Goal: Entertainment & Leisure: Consume media (video, audio)

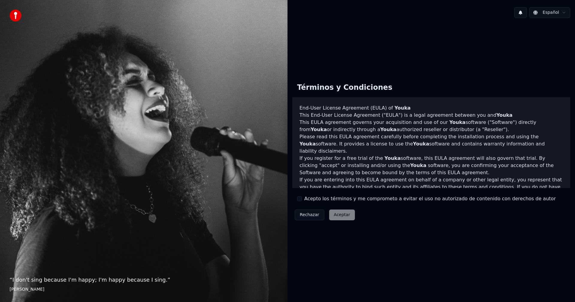
click at [346, 217] on div "Rechazar Aceptar" at bounding box center [324, 215] width 65 height 16
click at [344, 216] on div "Rechazar Aceptar" at bounding box center [324, 215] width 65 height 16
drag, startPoint x: 345, startPoint y: 220, endPoint x: 344, endPoint y: 217, distance: 3.1
click at [345, 219] on div "Rechazar Aceptar" at bounding box center [324, 215] width 65 height 16
click at [346, 215] on div "Rechazar Aceptar" at bounding box center [324, 215] width 65 height 16
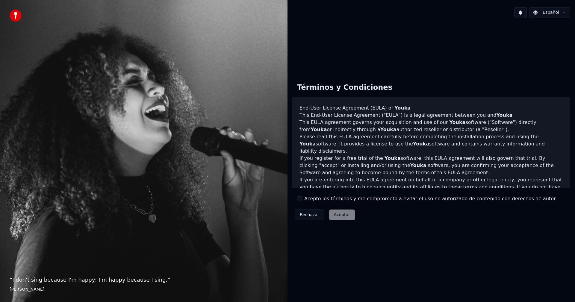
click at [300, 196] on button "Acepto los términos y me comprometo a evitar el uso no autorizado de contenido …" at bounding box center [299, 198] width 5 height 5
click at [335, 215] on button "Aceptar" at bounding box center [342, 215] width 26 height 11
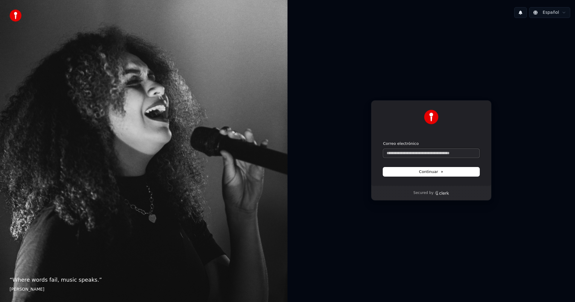
click at [446, 153] on input "Correo electrónico" at bounding box center [431, 153] width 96 height 9
type input "*"
click at [460, 166] on form "**********" at bounding box center [431, 158] width 96 height 35
click at [456, 170] on button "Continuar" at bounding box center [431, 171] width 96 height 9
type input "**********"
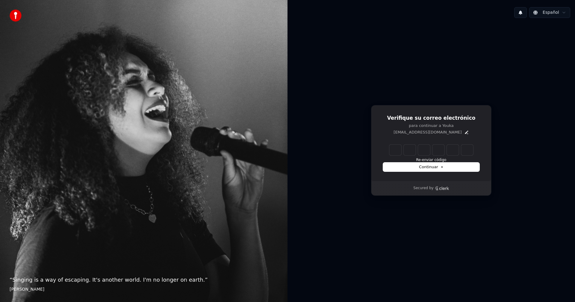
click at [390, 150] on input "Enter verification code" at bounding box center [431, 150] width 84 height 11
click at [409, 148] on input "*" at bounding box center [437, 150] width 96 height 11
type input "*****"
click at [442, 168] on icon at bounding box center [442, 167] width 3 height 3
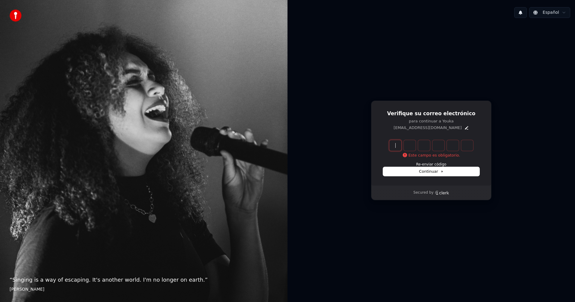
click at [396, 143] on input "Enter verification code" at bounding box center [437, 145] width 96 height 11
type input "*"
type input "******"
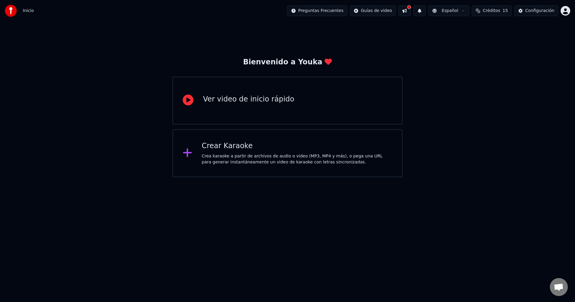
click at [255, 146] on div "Crear Karaoke" at bounding box center [297, 146] width 191 height 10
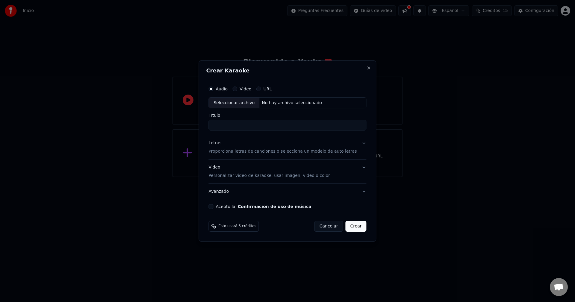
click at [258, 127] on input "Título" at bounding box center [287, 125] width 158 height 11
type input "**********"
click at [255, 153] on p "Proporciona letras de canciones o selecciona un modelo de auto letras" at bounding box center [282, 152] width 148 height 6
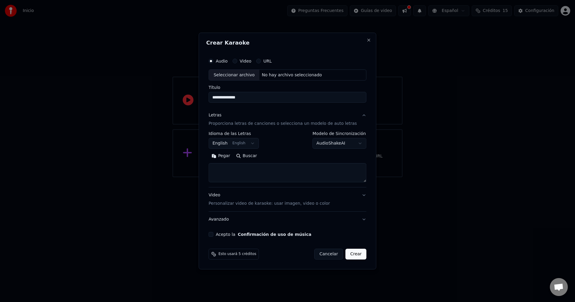
click at [246, 140] on button "English English" at bounding box center [233, 143] width 50 height 11
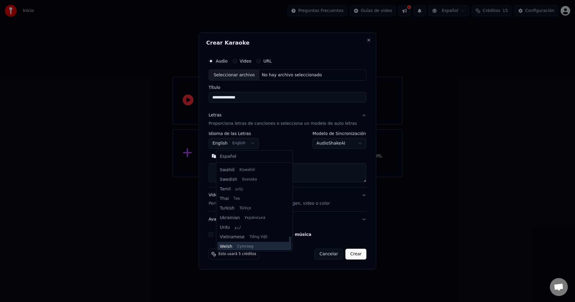
scroll to position [460, 0]
click at [224, 143] on body "**********" at bounding box center [287, 88] width 575 height 177
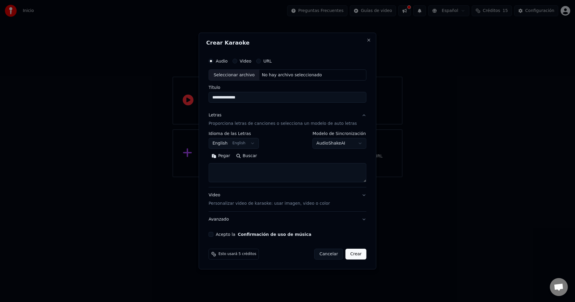
click at [252, 155] on button "Buscar" at bounding box center [246, 157] width 27 height 10
click at [242, 178] on textarea at bounding box center [287, 173] width 158 height 19
drag, startPoint x: 229, startPoint y: 154, endPoint x: 229, endPoint y: 150, distance: 3.9
click at [229, 152] on button "Pegar" at bounding box center [220, 157] width 25 height 10
drag, startPoint x: 226, startPoint y: 155, endPoint x: 229, endPoint y: 158, distance: 3.8
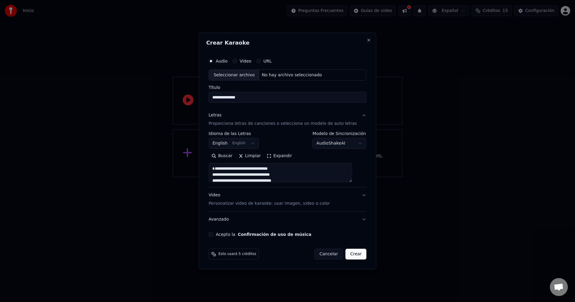
click at [229, 156] on button "Buscar" at bounding box center [221, 157] width 27 height 10
click at [266, 205] on p "Personalizar video de karaoke: usar imagen, video o color" at bounding box center [268, 204] width 121 height 6
type textarea "**********"
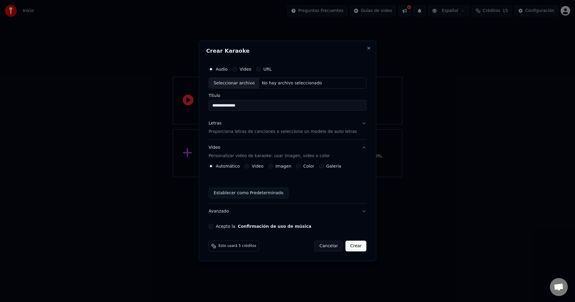
click at [244, 194] on button "Establecer como Predeterminado" at bounding box center [248, 193] width 80 height 11
click at [213, 226] on button "Acepto la Confirmación de uso de música" at bounding box center [210, 226] width 5 height 5
click at [351, 248] on button "Crear" at bounding box center [355, 246] width 21 height 11
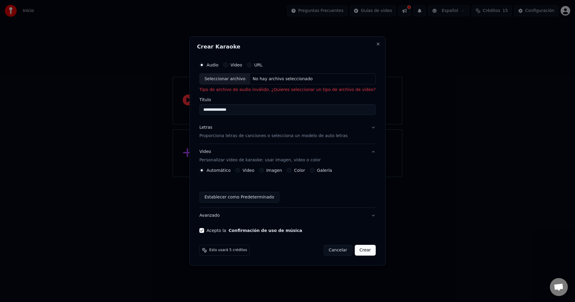
click at [234, 83] on div "Seleccionar archivo" at bounding box center [225, 79] width 51 height 11
click at [239, 90] on p "Tipo de archivo de audio inválido. ¿Quieres seleccionar un tipo de archivo de v…" at bounding box center [287, 90] width 176 height 6
click at [221, 80] on div "Seleccionar archivo" at bounding box center [225, 79] width 51 height 11
type input "**********"
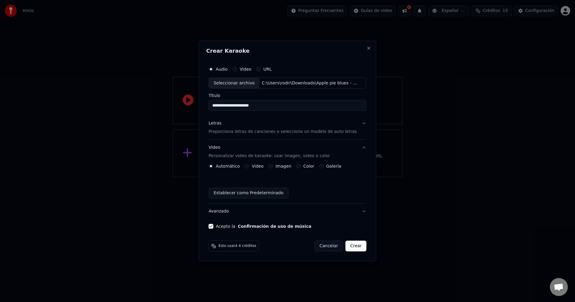
click at [352, 242] on button "Crear" at bounding box center [355, 246] width 21 height 11
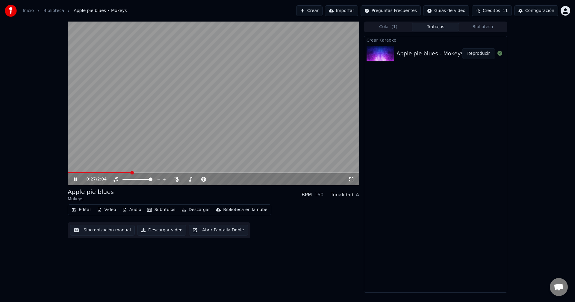
click at [229, 198] on div "Apple pie blues Mokeys BPM 160 Tonalidad A" at bounding box center [213, 195] width 291 height 14
click at [317, 102] on video at bounding box center [213, 104] width 291 height 164
click at [304, 79] on video at bounding box center [213, 104] width 291 height 164
click at [86, 210] on button "Editar" at bounding box center [81, 210] width 24 height 8
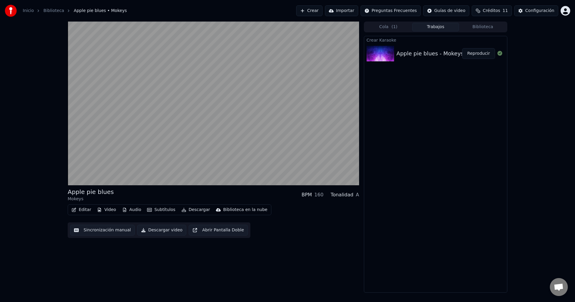
click at [195, 189] on div "Apple pie blues Mokeys BPM 160 Tonalidad A" at bounding box center [213, 195] width 291 height 14
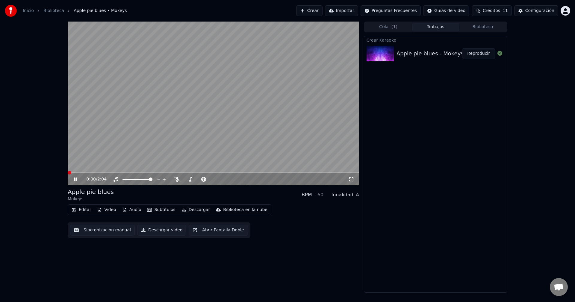
click at [68, 173] on span at bounding box center [68, 172] width 0 height 1
click at [87, 211] on button "Editar" at bounding box center [81, 210] width 24 height 8
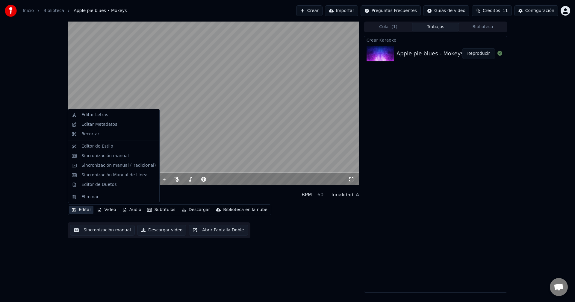
click at [390, 88] on div "Crear Karaoke Apple pie blues - Mokeys Reproducir" at bounding box center [435, 164] width 143 height 257
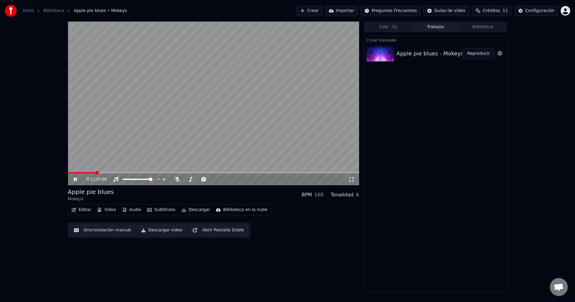
click at [82, 213] on button "Editar" at bounding box center [81, 210] width 24 height 8
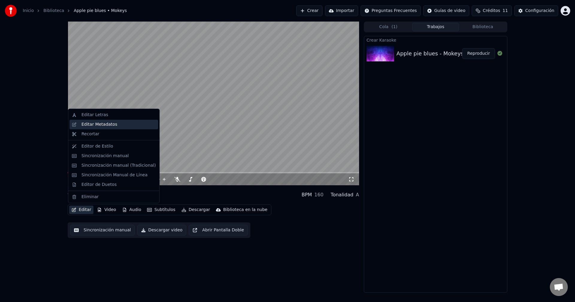
click at [114, 125] on div "Editar Metadatos" at bounding box center [118, 125] width 74 height 6
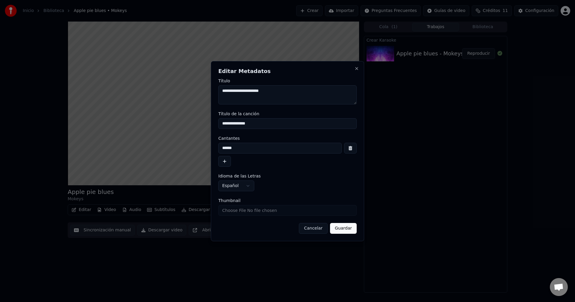
click at [258, 90] on textarea "**********" at bounding box center [287, 94] width 138 height 19
type textarea "**********"
click at [229, 149] on input "******" at bounding box center [279, 148] width 123 height 11
type input "*******"
click at [327, 183] on div "**********" at bounding box center [287, 186] width 138 height 11
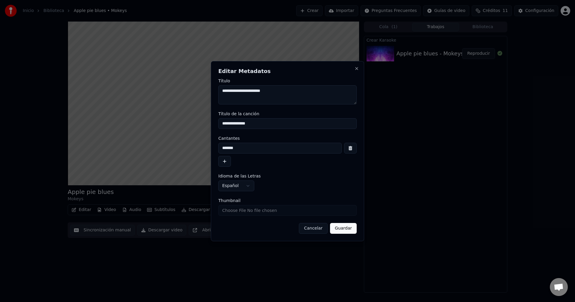
click at [347, 227] on button "Guardar" at bounding box center [343, 228] width 27 height 11
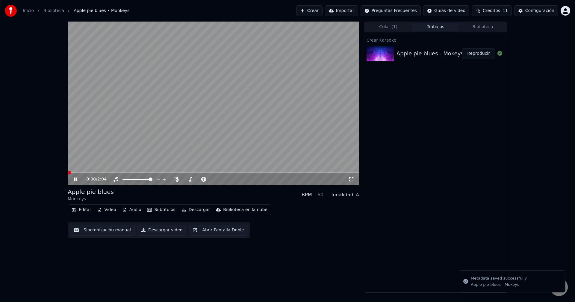
click at [68, 173] on span at bounding box center [68, 172] width 0 height 1
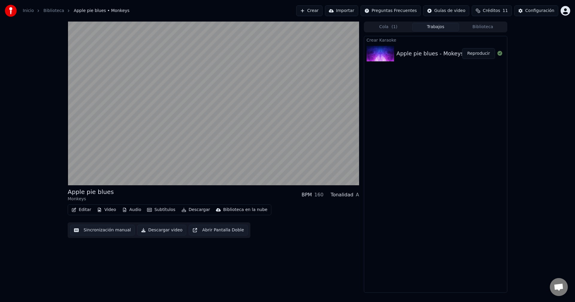
click at [104, 209] on button "Video" at bounding box center [107, 210] width 24 height 8
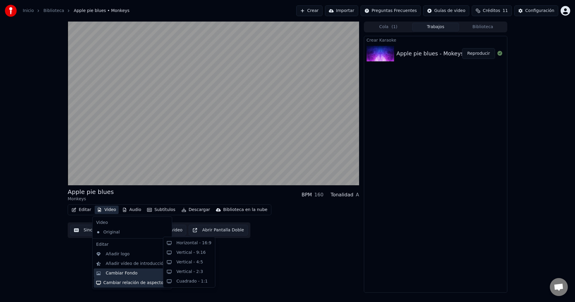
click at [134, 275] on div "Cambiar Fondo" at bounding box center [137, 273] width 63 height 6
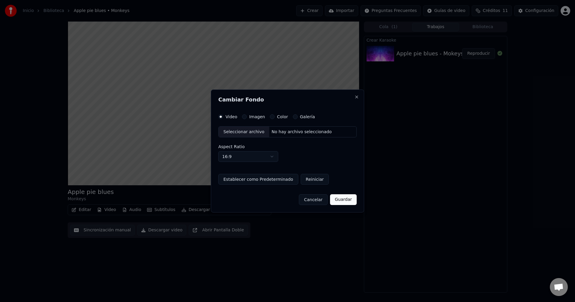
click at [253, 117] on label "Imagen" at bounding box center [257, 117] width 16 height 4
click at [247, 117] on button "Imagen" at bounding box center [244, 116] width 5 height 5
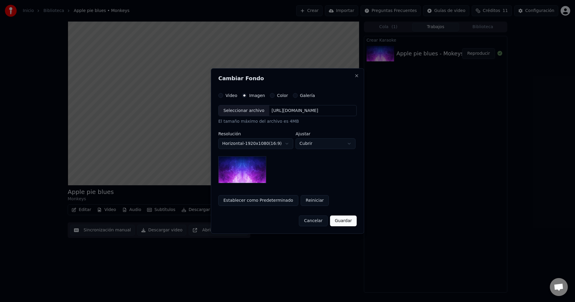
click at [308, 110] on div "[URL][DOMAIN_NAME]" at bounding box center [295, 111] width 52 height 6
click at [242, 111] on div "Seleccionar archivo" at bounding box center [244, 110] width 51 height 11
click at [342, 223] on button "Guardar" at bounding box center [343, 221] width 27 height 11
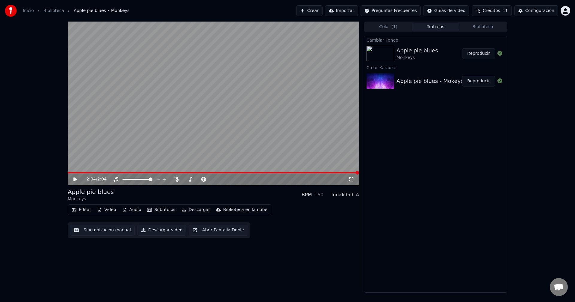
click at [75, 179] on icon at bounding box center [75, 179] width 4 height 4
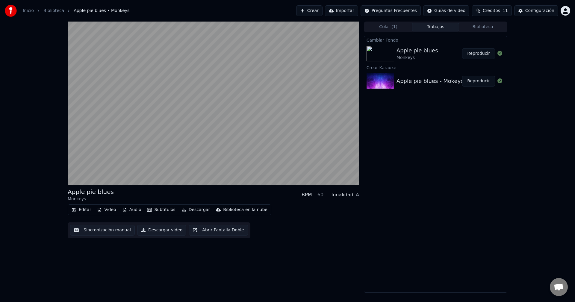
click at [84, 212] on button "Editar" at bounding box center [81, 210] width 24 height 8
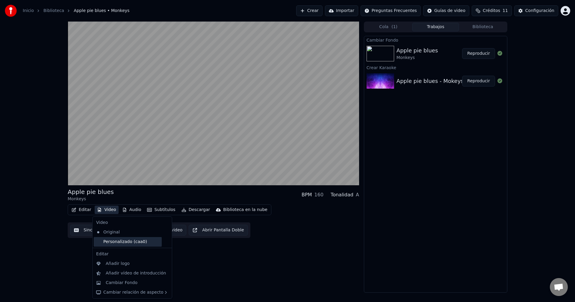
click at [127, 241] on div "Personalizado (caa0)" at bounding box center [128, 242] width 68 height 10
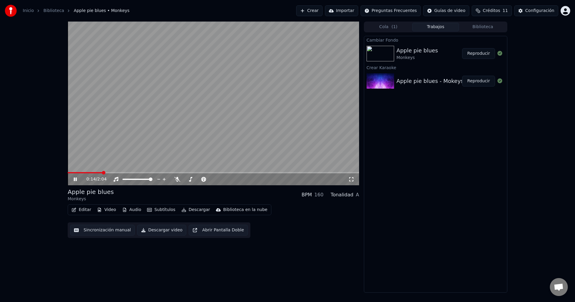
click at [68, 172] on span at bounding box center [85, 172] width 34 height 1
click at [74, 178] on icon at bounding box center [79, 179] width 14 height 5
click at [200, 212] on button "Descargar" at bounding box center [196, 210] width 34 height 8
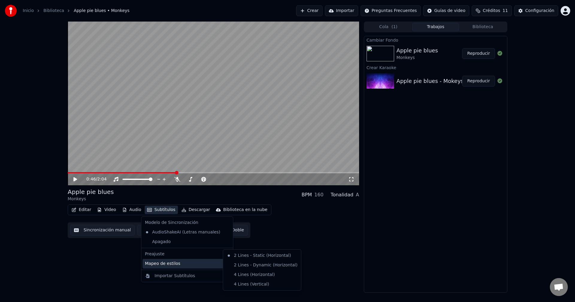
drag, startPoint x: 150, startPoint y: 264, endPoint x: 151, endPoint y: 250, distance: 13.3
click at [150, 264] on div "Mapeo de estilos" at bounding box center [187, 264] width 89 height 10
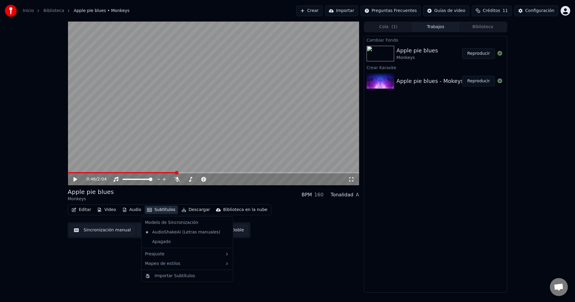
click at [116, 251] on div "0:46 / 2:04 Apple pie blues Monkeys BPM 160 Tonalidad A Editar Video Audio Subt…" at bounding box center [213, 157] width 291 height 271
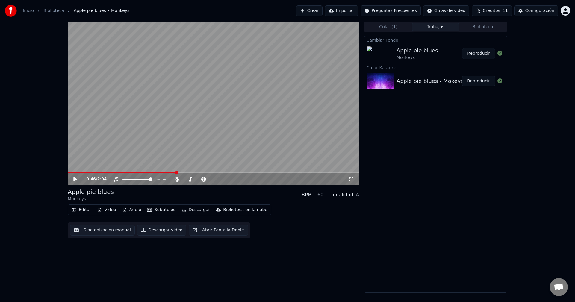
click at [161, 229] on button "Descargar video" at bounding box center [161, 230] width 49 height 11
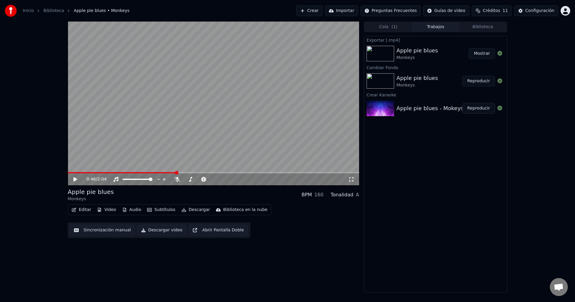
click at [478, 52] on button "Mostrar" at bounding box center [482, 53] width 26 height 11
